Goal: Information Seeking & Learning: Learn about a topic

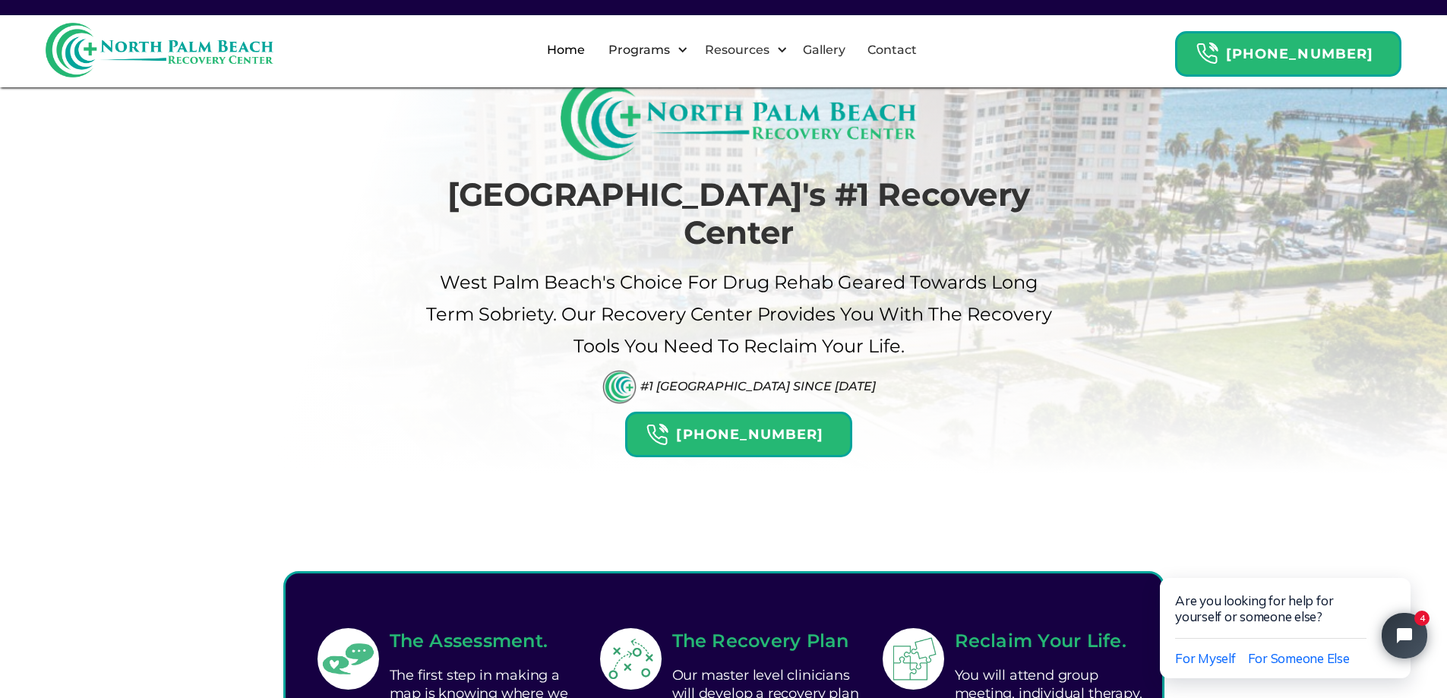
scroll to position [76, 0]
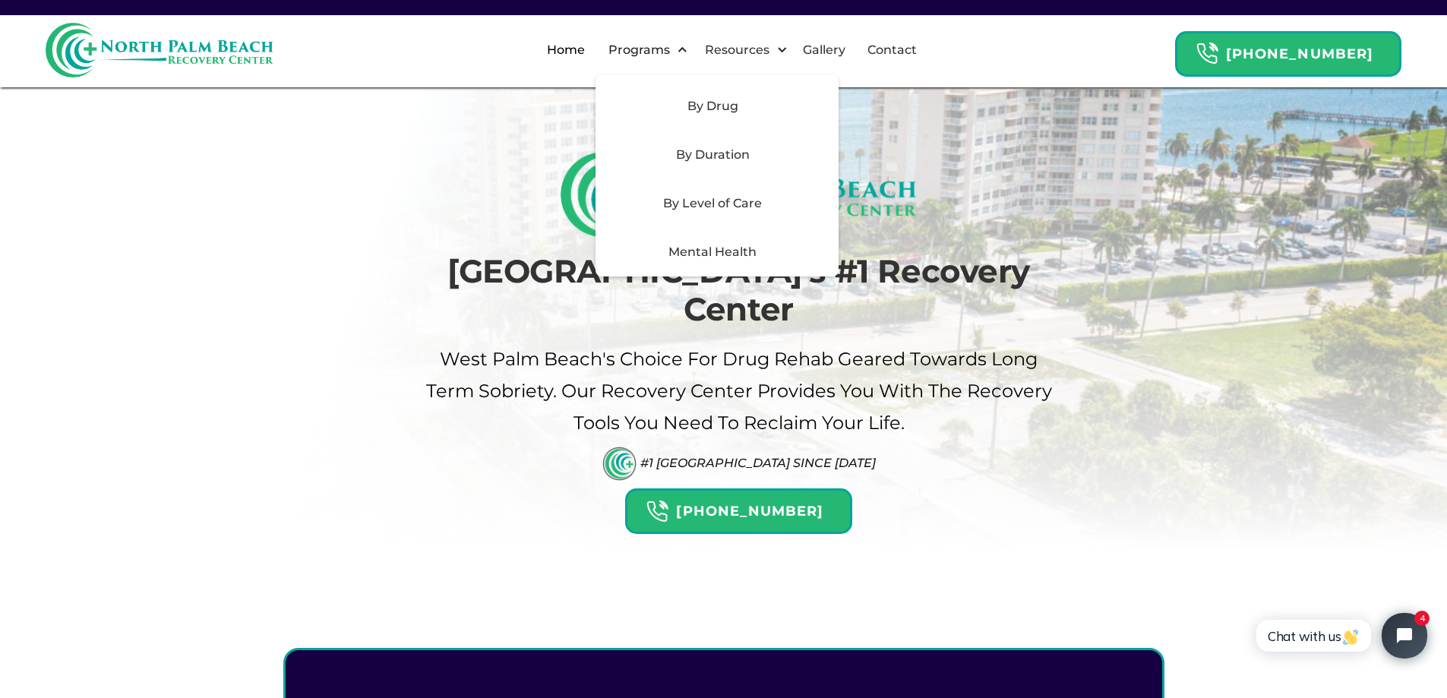
click at [704, 204] on div "By Level of Care" at bounding box center [713, 203] width 216 height 18
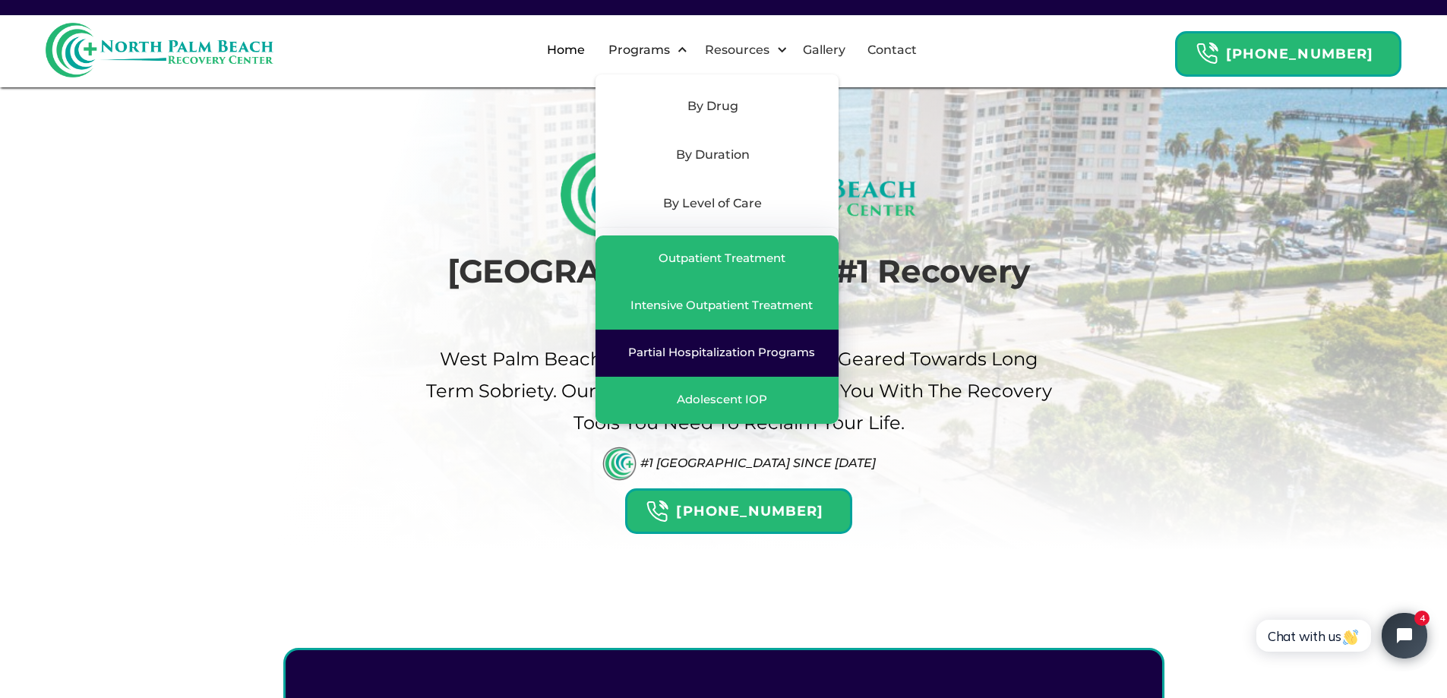
click at [731, 345] on div "Partial Hospitalization Programs" at bounding box center [721, 352] width 187 height 15
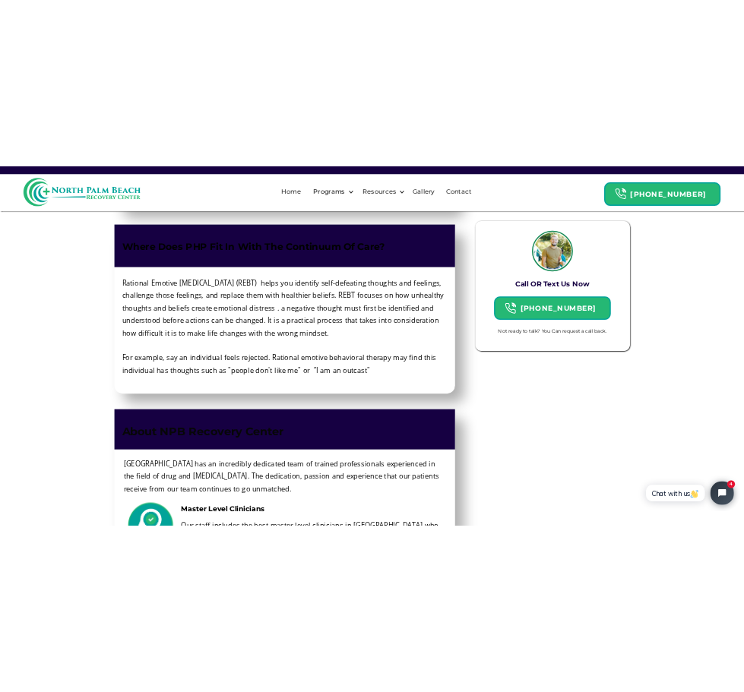
scroll to position [3697, 0]
